Goal: Check status: Check status

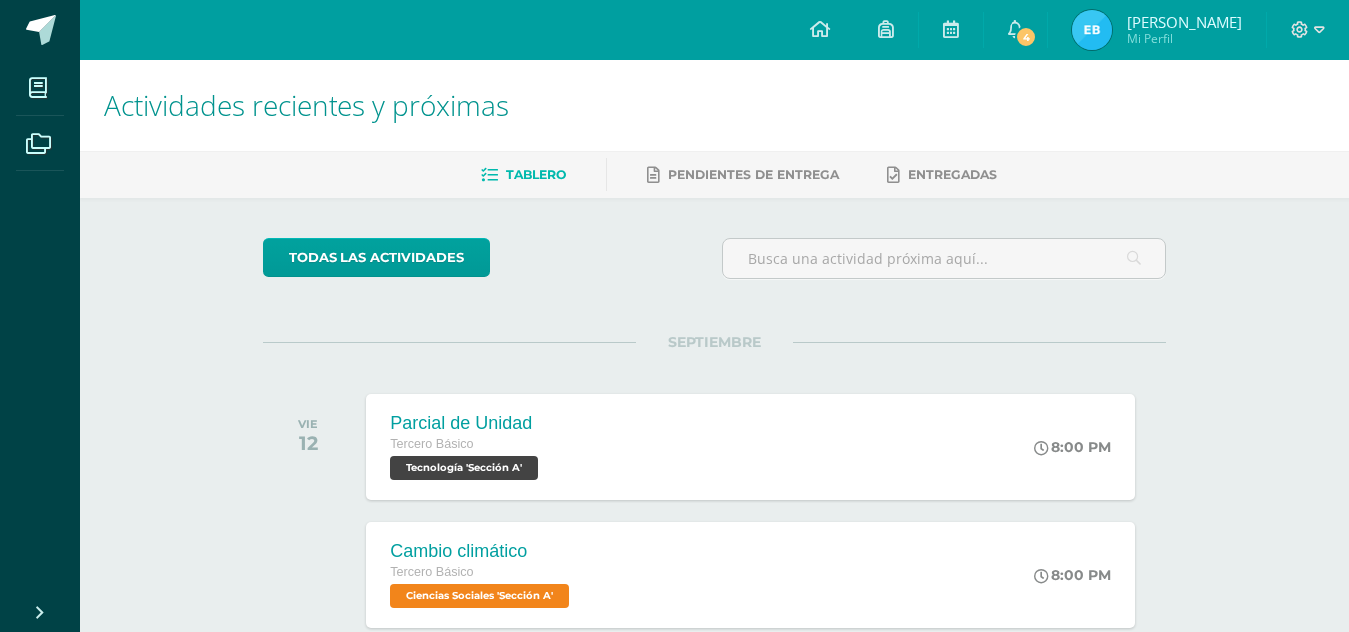
click at [1122, 40] on span "Estefani Jimena Mi Perfil" at bounding box center [1158, 30] width 178 height 40
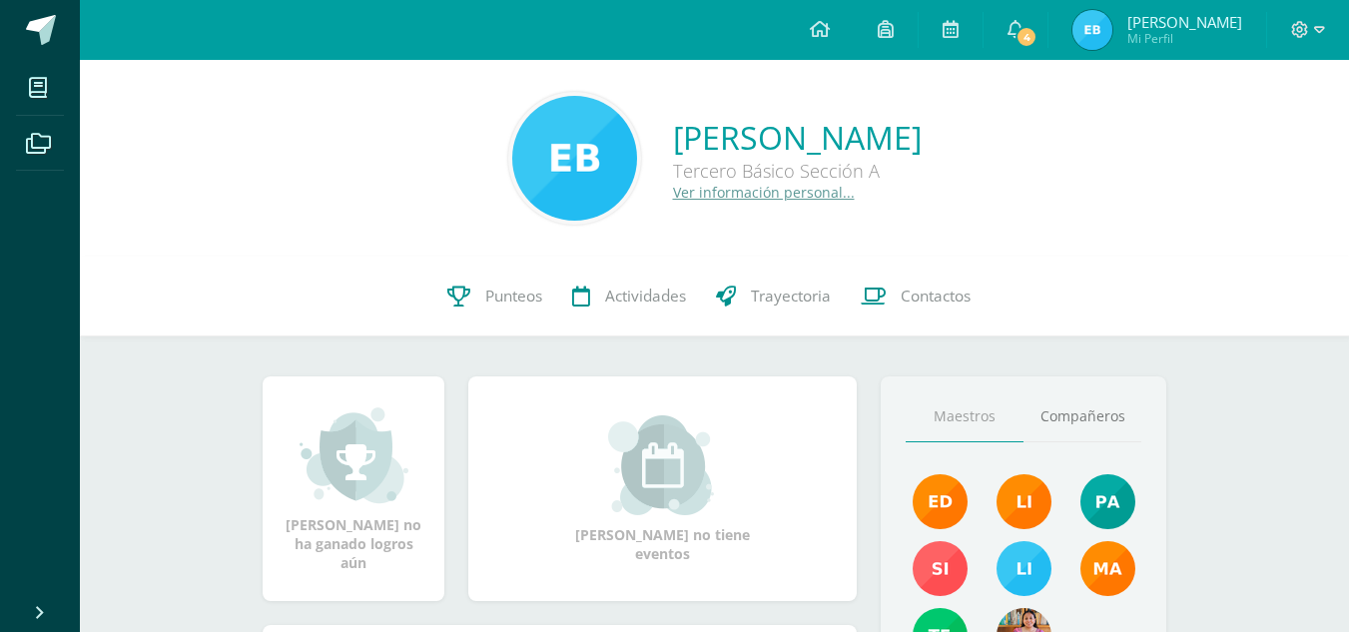
click at [476, 277] on link "Punteos" at bounding box center [494, 297] width 125 height 80
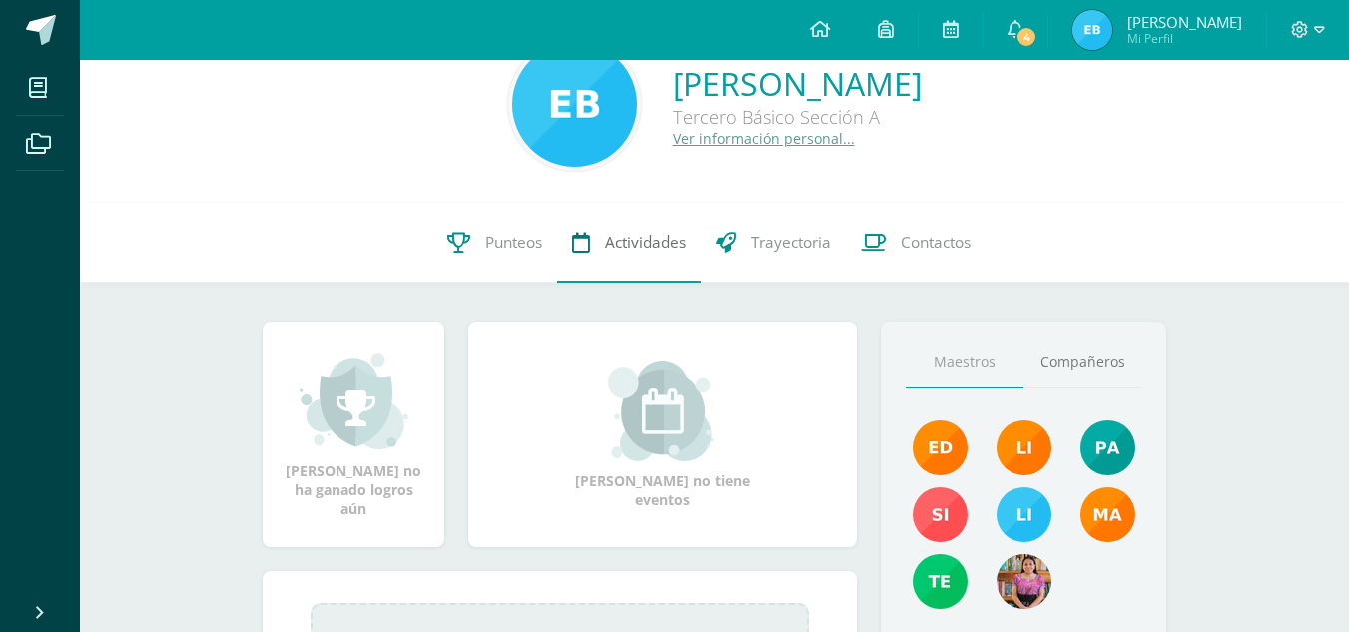
scroll to position [67, 0]
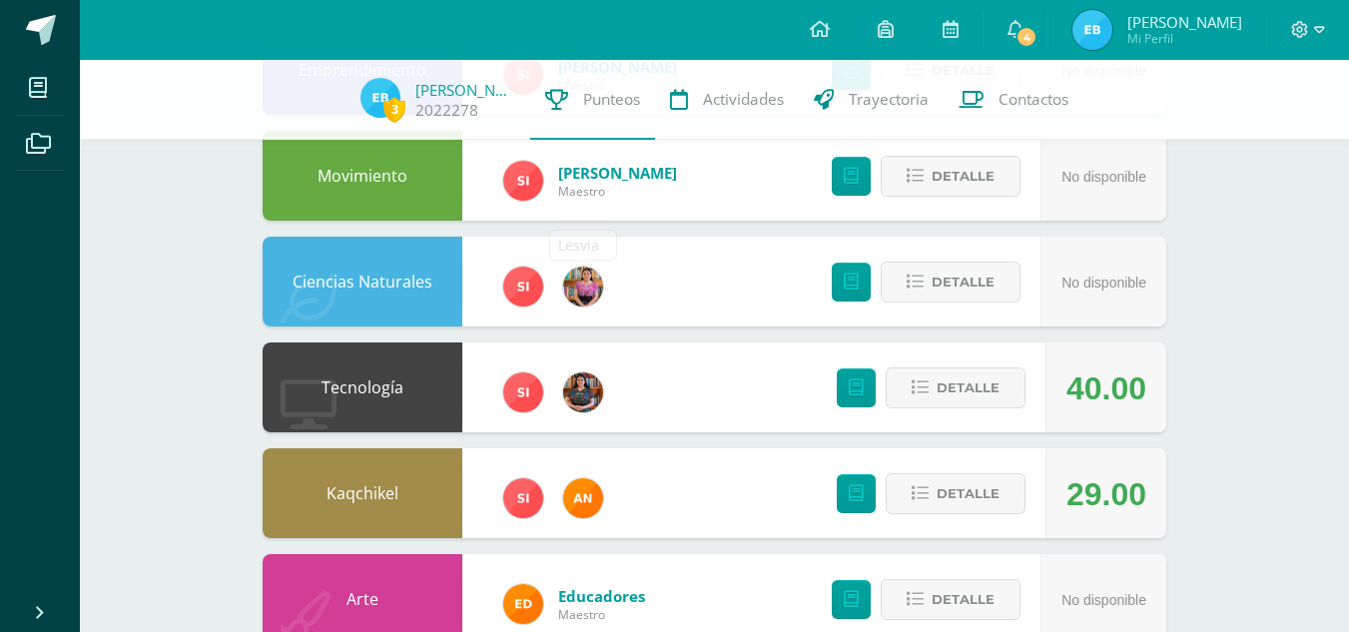
scroll to position [291, 0]
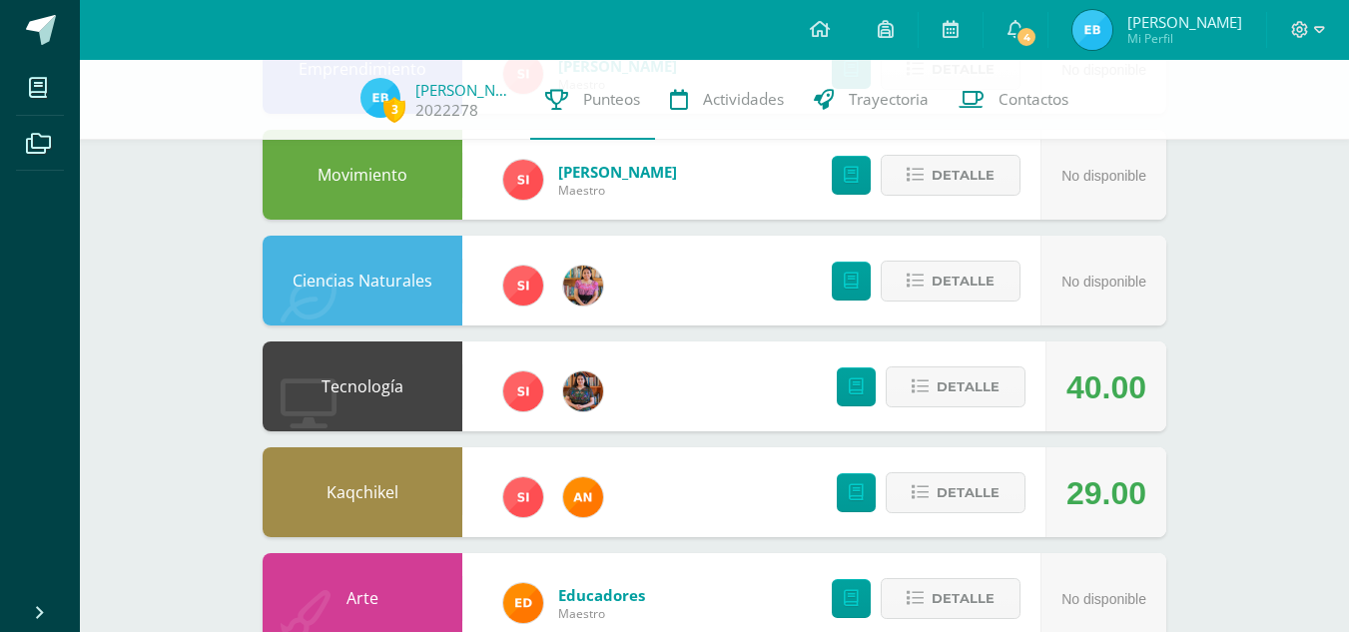
click at [924, 365] on div "Detalle" at bounding box center [926, 387] width 239 height 90
click at [932, 378] on button "Detalle" at bounding box center [956, 387] width 140 height 41
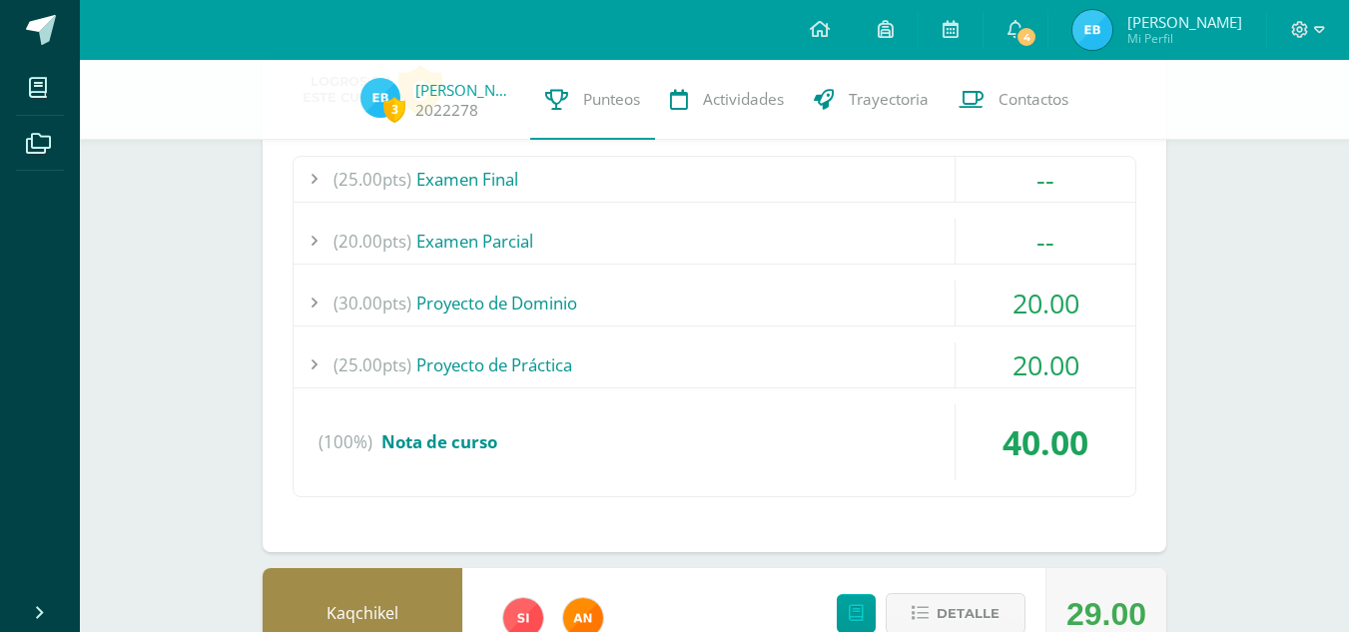
scroll to position [680, 0]
click at [1032, 309] on div "20.00" at bounding box center [1046, 301] width 180 height 45
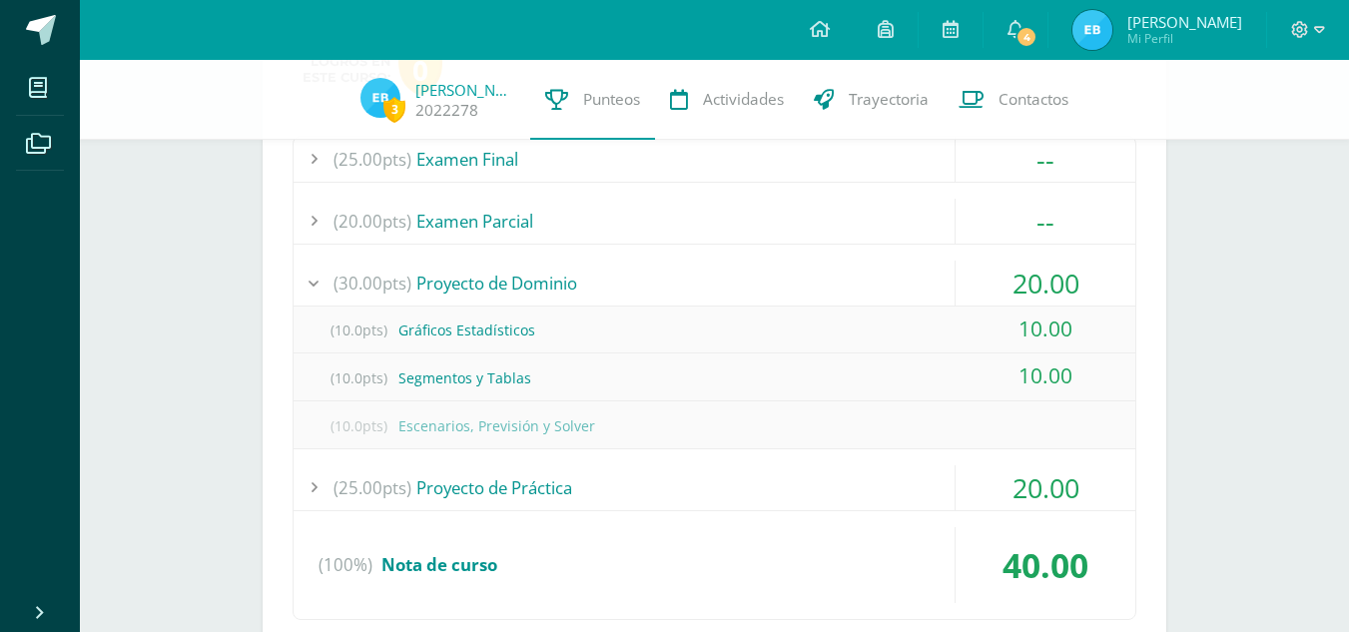
scroll to position [699, 0]
click at [1039, 469] on div "20.00" at bounding box center [1046, 486] width 180 height 45
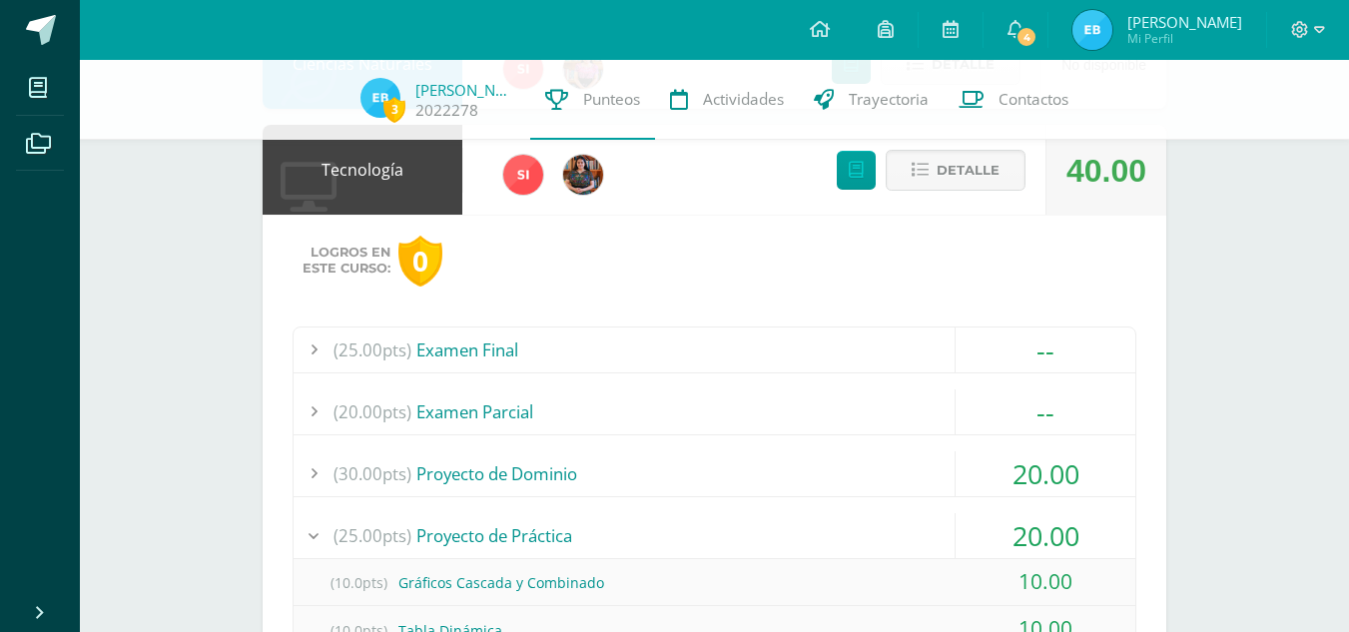
scroll to position [458, 0]
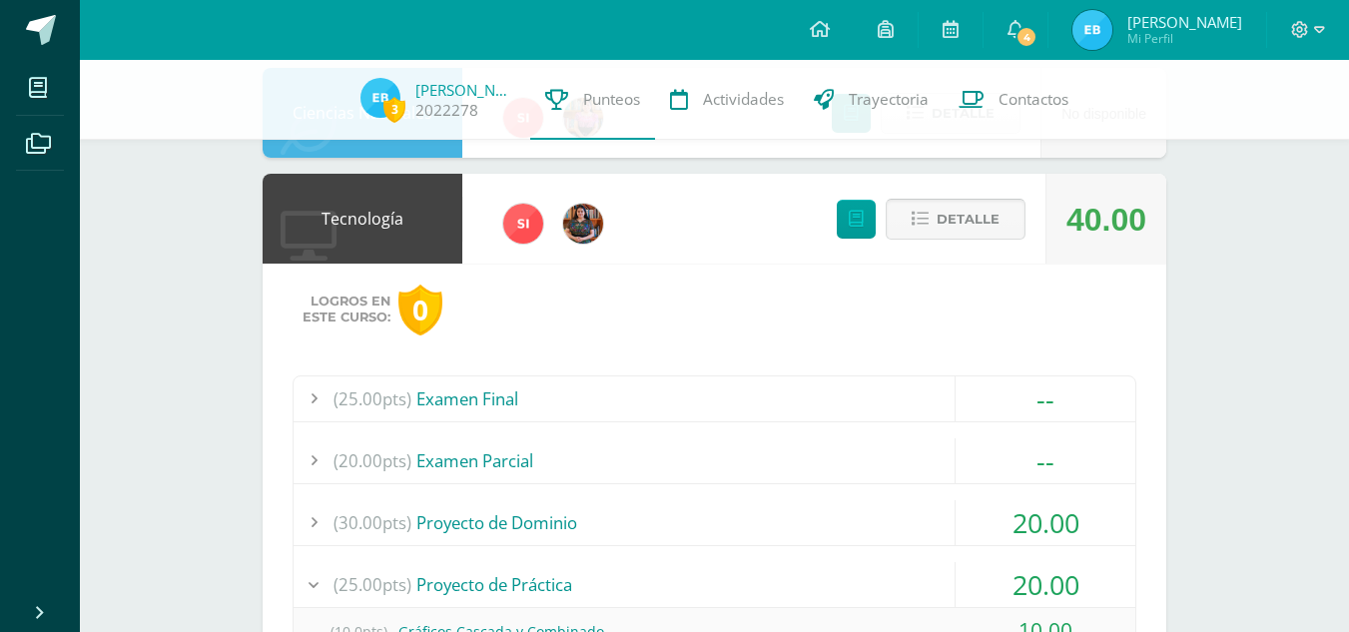
click at [990, 222] on span "Detalle" at bounding box center [968, 219] width 63 height 37
